Goal: Check status: Check status

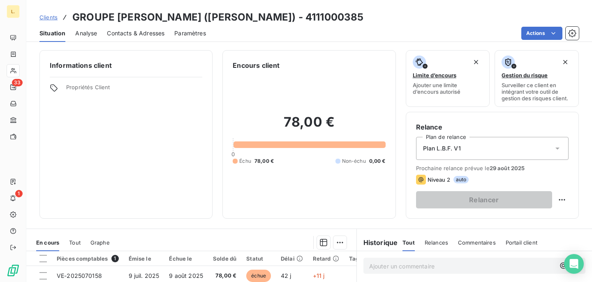
scroll to position [115, 0]
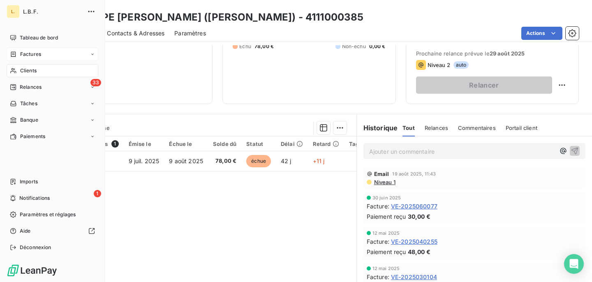
click at [41, 58] on span "Factures" at bounding box center [30, 54] width 21 height 7
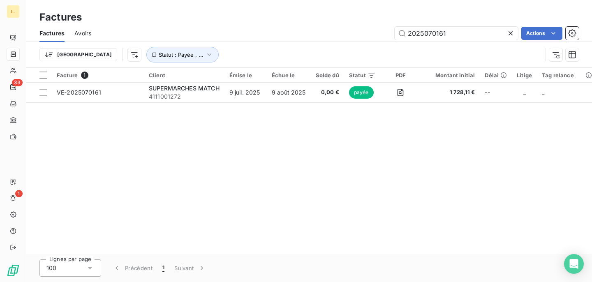
drag, startPoint x: 470, startPoint y: 33, endPoint x: 362, endPoint y: 32, distance: 107.3
click at [362, 32] on div "2025070161 Actions" at bounding box center [340, 33] width 478 height 13
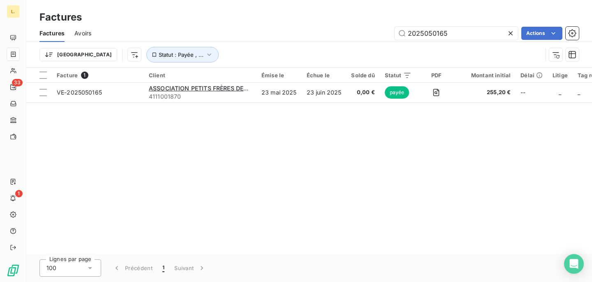
type input "2025050165"
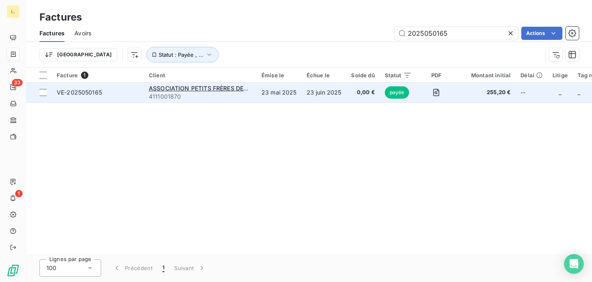
click at [259, 91] on td "23 mai 2025" at bounding box center [278, 93] width 45 height 20
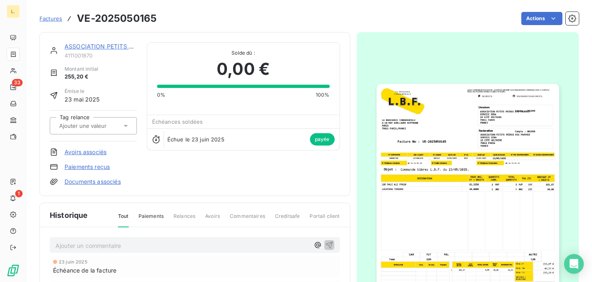
click at [111, 47] on link "ASSOCIATION PETITS FRÈRES DES PAUVRES" at bounding box center [128, 46] width 127 height 7
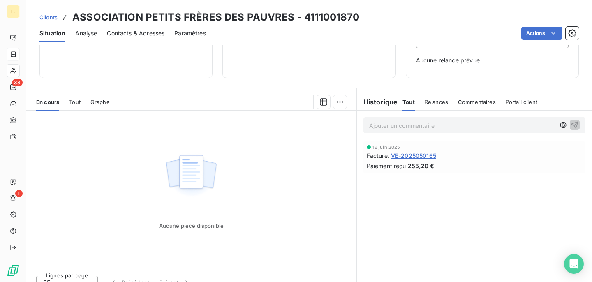
scroll to position [109, 0]
